Goal: Task Accomplishment & Management: Complete application form

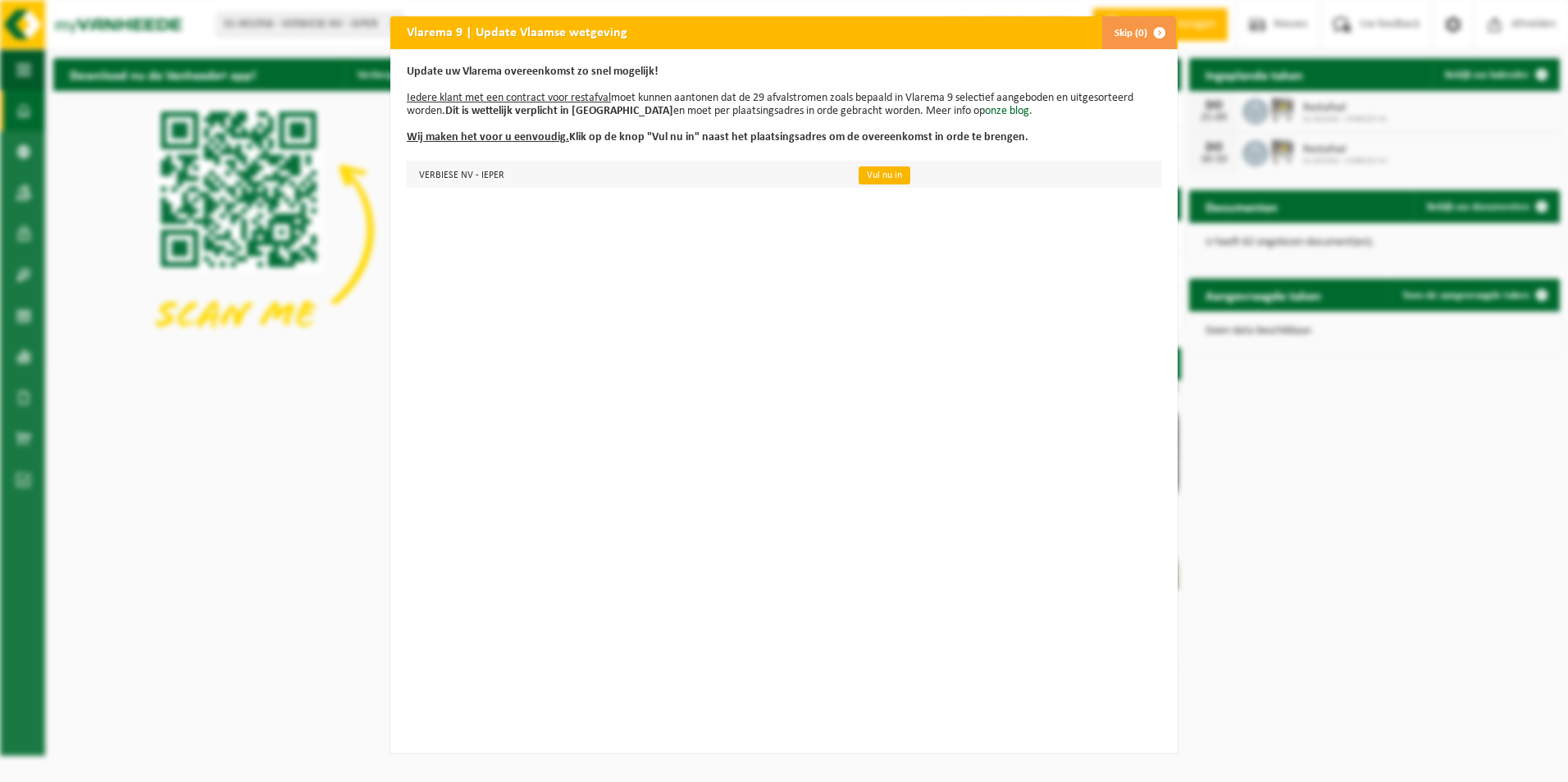
click at [879, 179] on link "Vul nu in" at bounding box center [885, 175] width 52 height 18
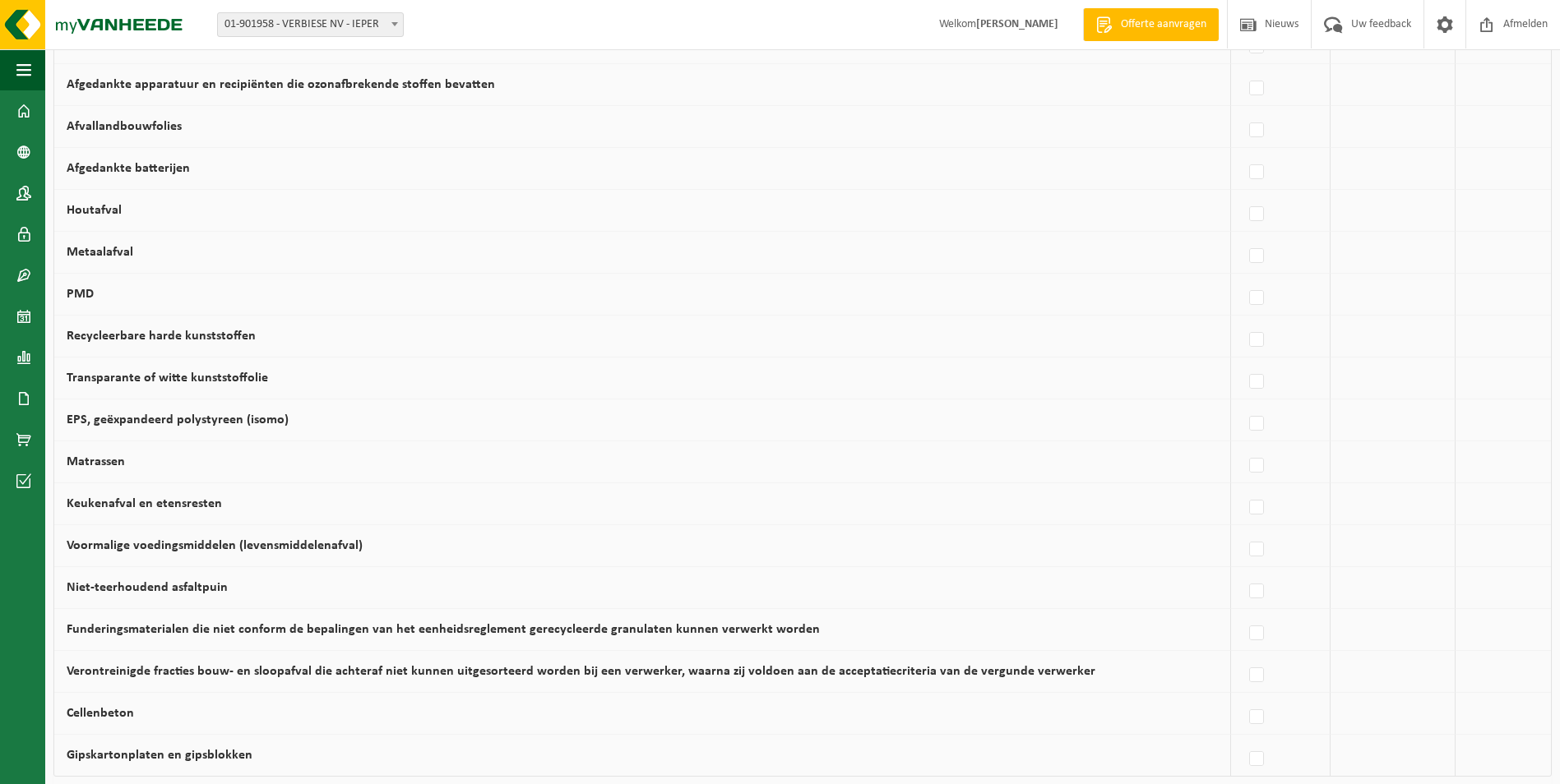
scroll to position [920, 0]
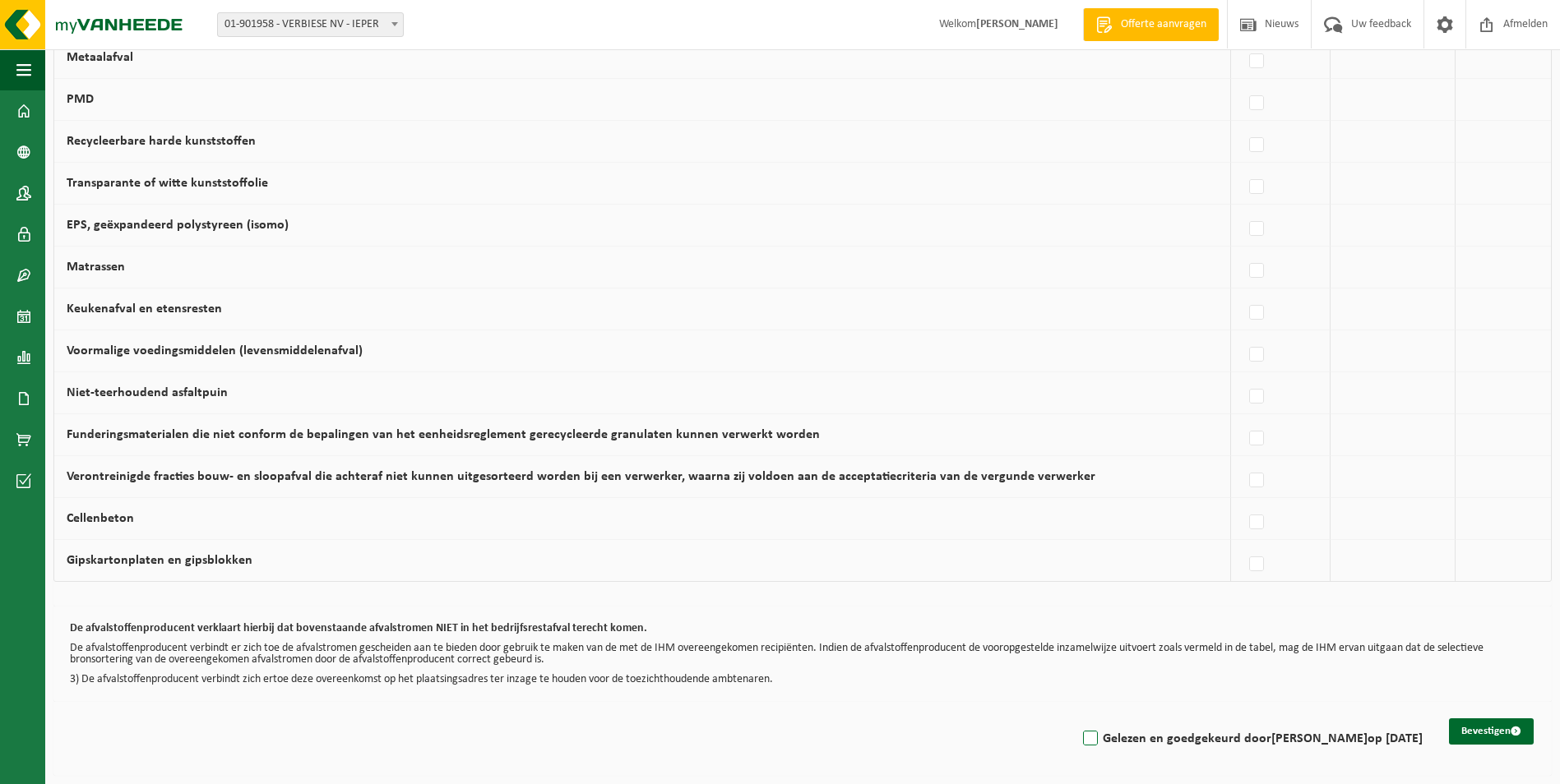
drag, startPoint x: 1021, startPoint y: 735, endPoint x: 1052, endPoint y: 732, distance: 31.1
click at [1080, 734] on label "Gelezen en goedgekeurd door MARJAN VANDENBROUCKE op 03/09/25" at bounding box center [1251, 739] width 343 height 24
click at [1076, 719] on input "Gelezen en goedgekeurd door MARJAN VANDENBROUCKE op 03/09/25" at bounding box center [1076, 718] width 1 height 1
checkbox input "true"
click at [1478, 728] on button "Bevestigen" at bounding box center [1491, 731] width 85 height 26
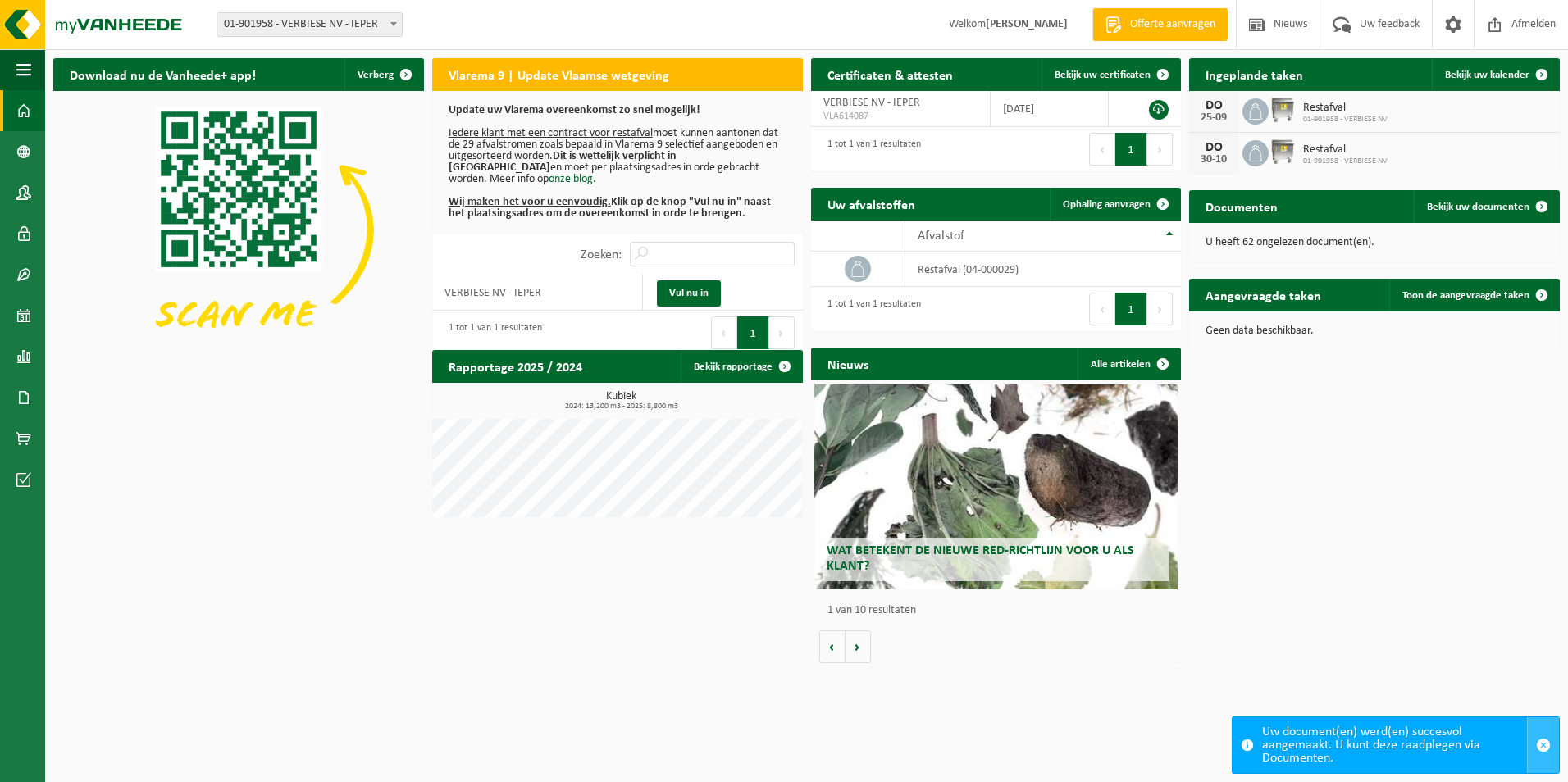
click at [1546, 744] on span "button" at bounding box center [1543, 745] width 15 height 15
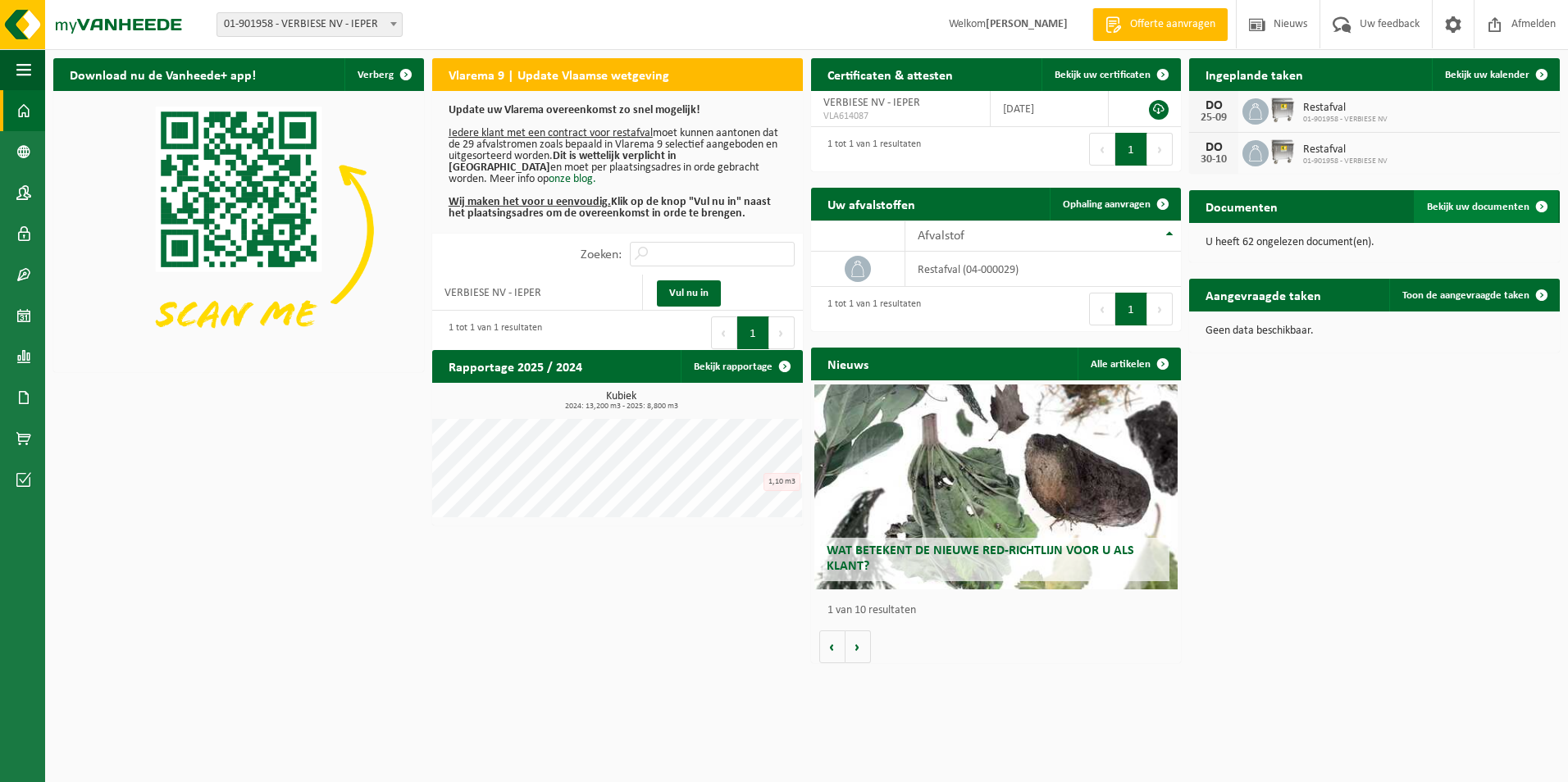
click at [1466, 205] on span "Bekijk uw documenten" at bounding box center [1478, 207] width 103 height 11
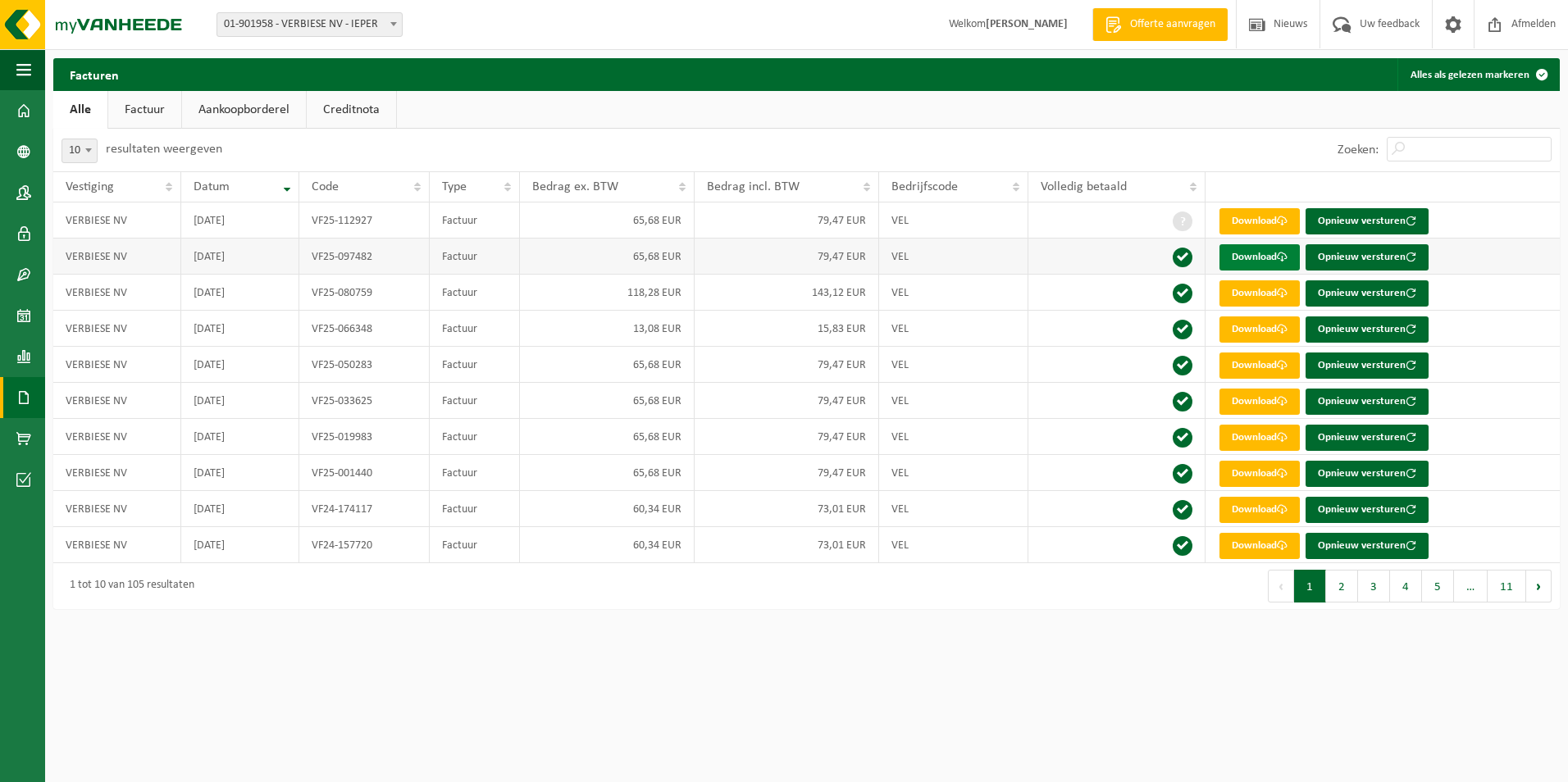
click at [1233, 258] on link "Download" at bounding box center [1259, 257] width 80 height 26
